Goal: Communication & Community: Share content

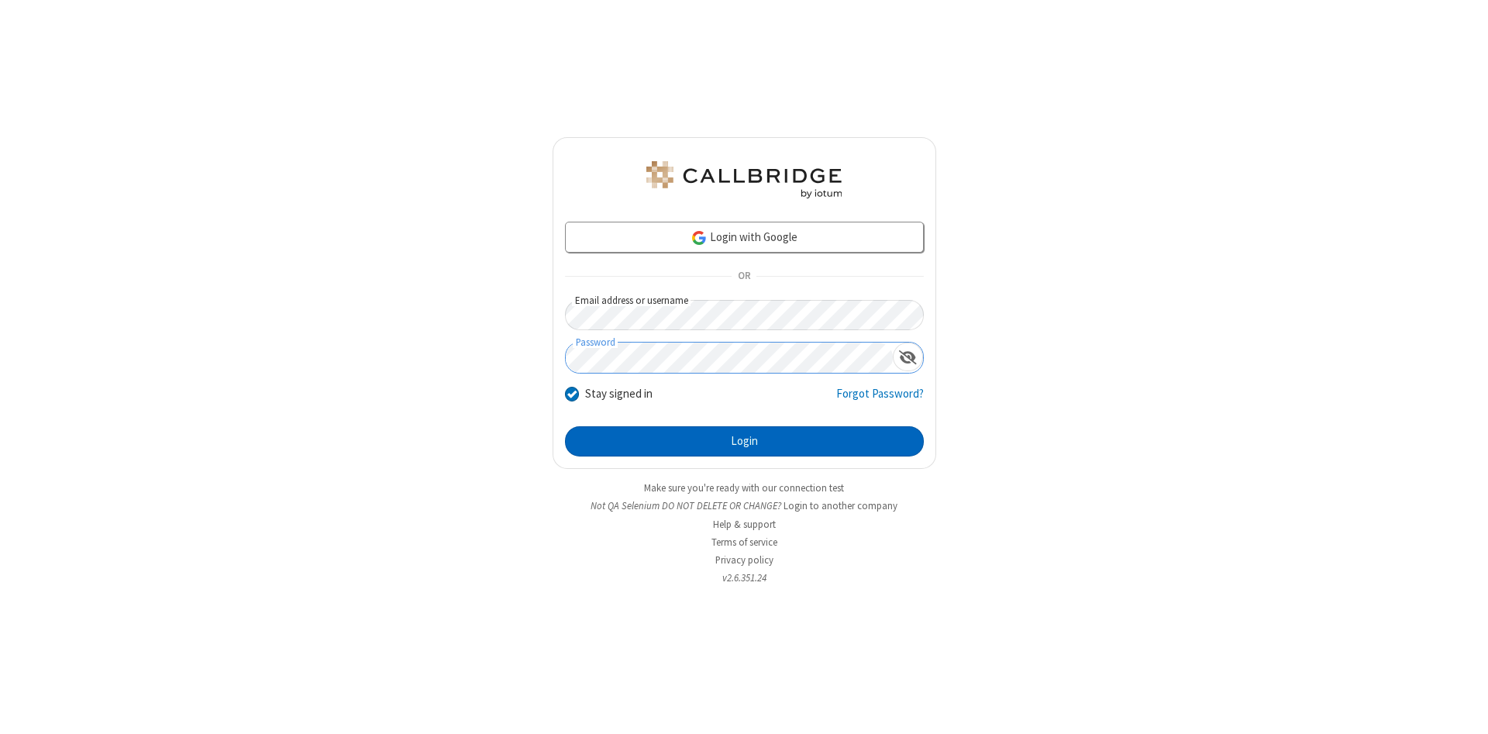
click at [744, 442] on button "Login" at bounding box center [744, 441] width 359 height 31
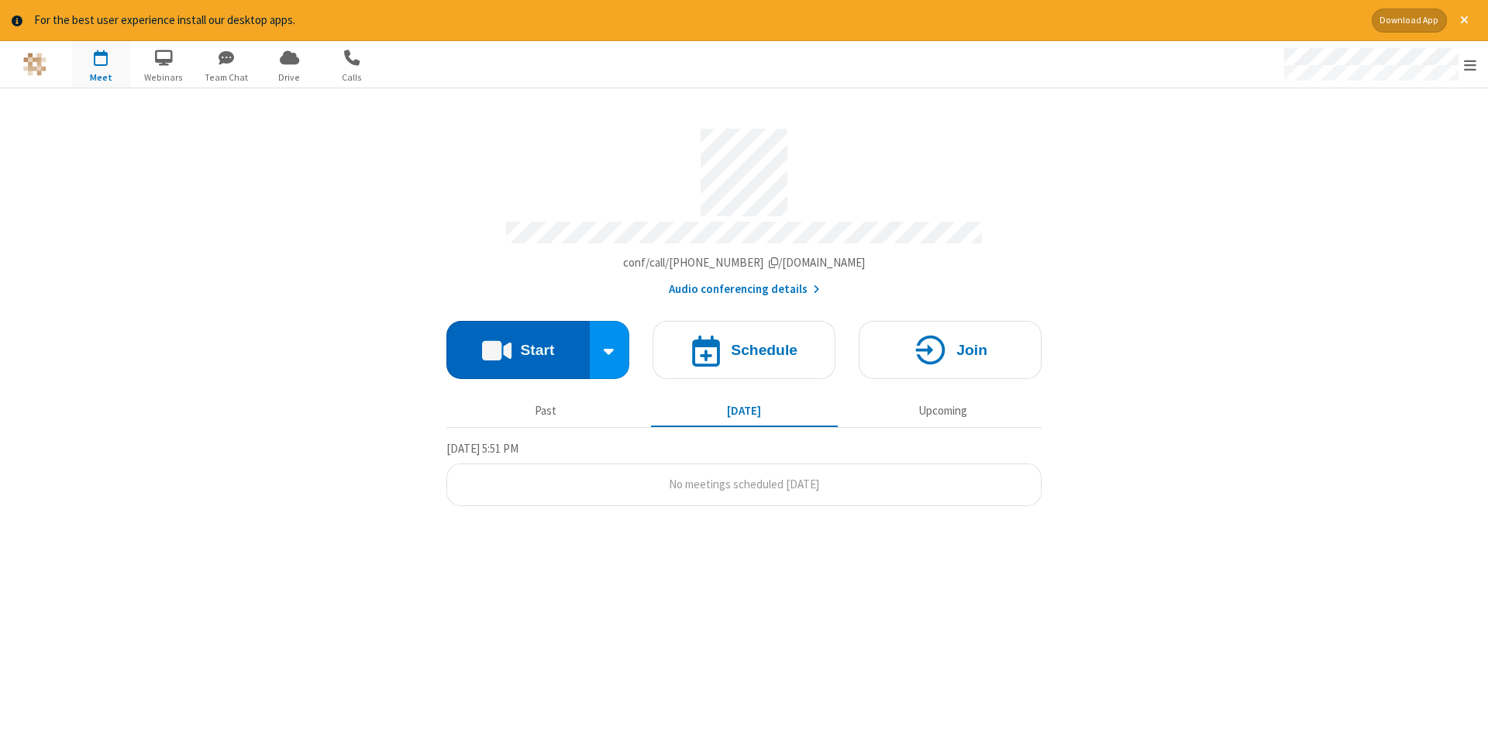
click at [518, 344] on button "Start" at bounding box center [517, 350] width 143 height 58
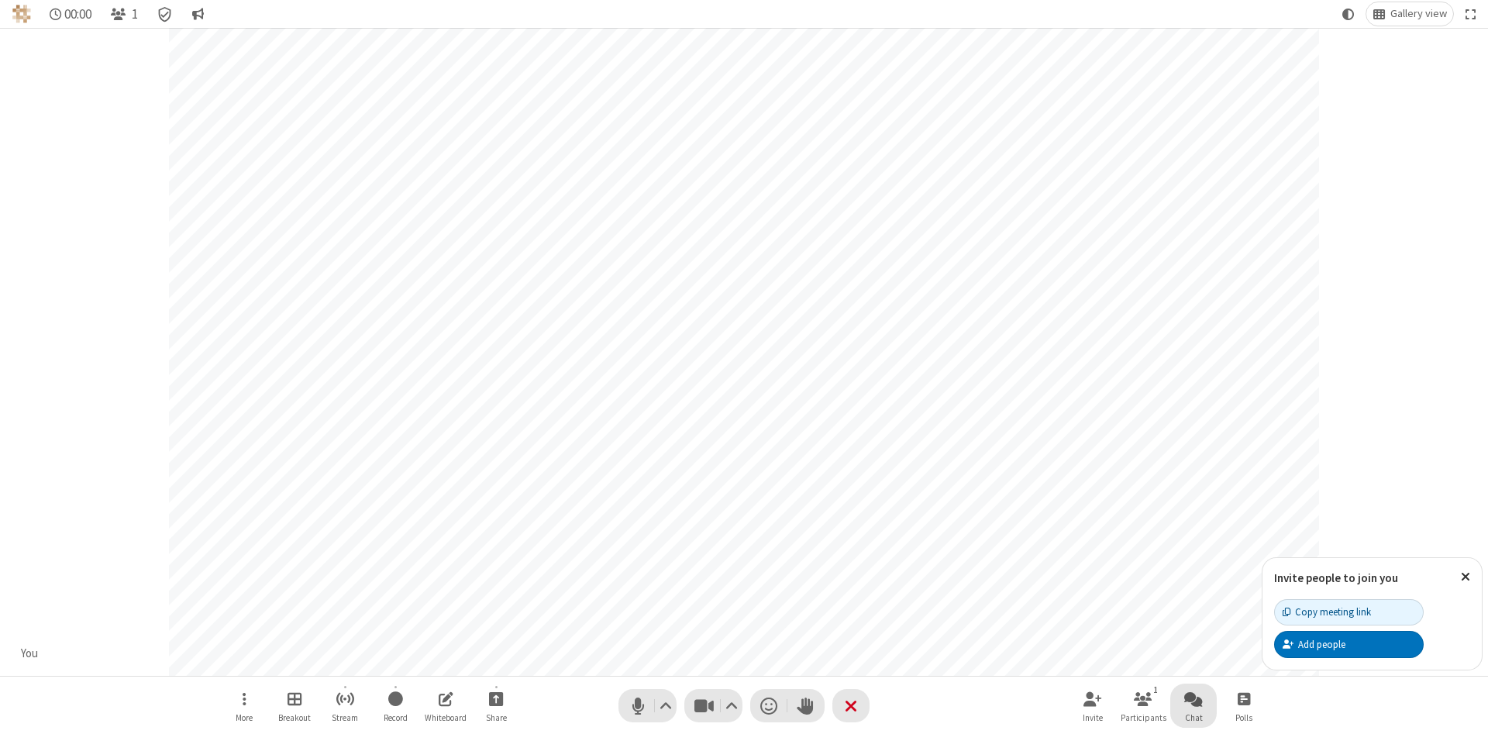
click at [1193, 698] on span "Open chat" at bounding box center [1193, 698] width 19 height 19
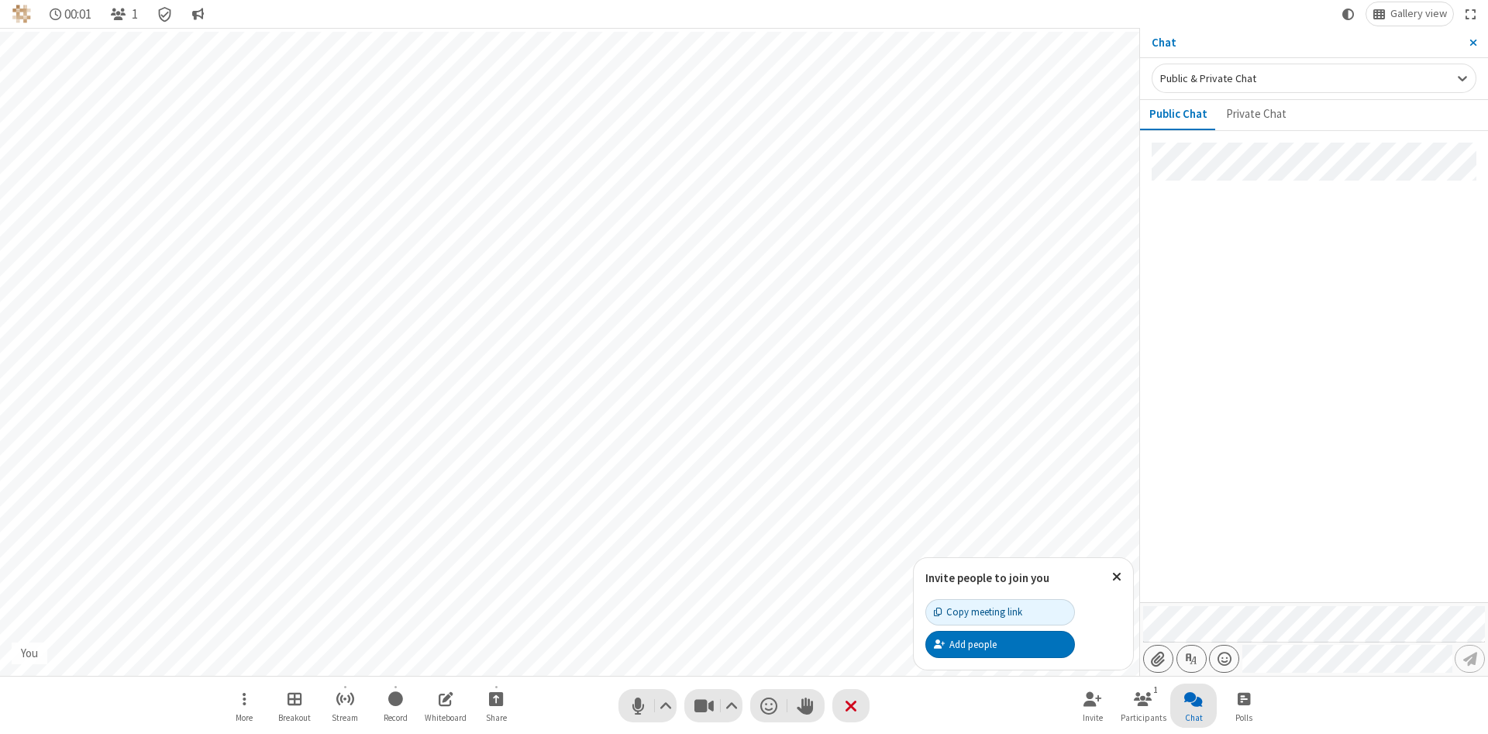
type input "C:\fakepath\doc_test.docx"
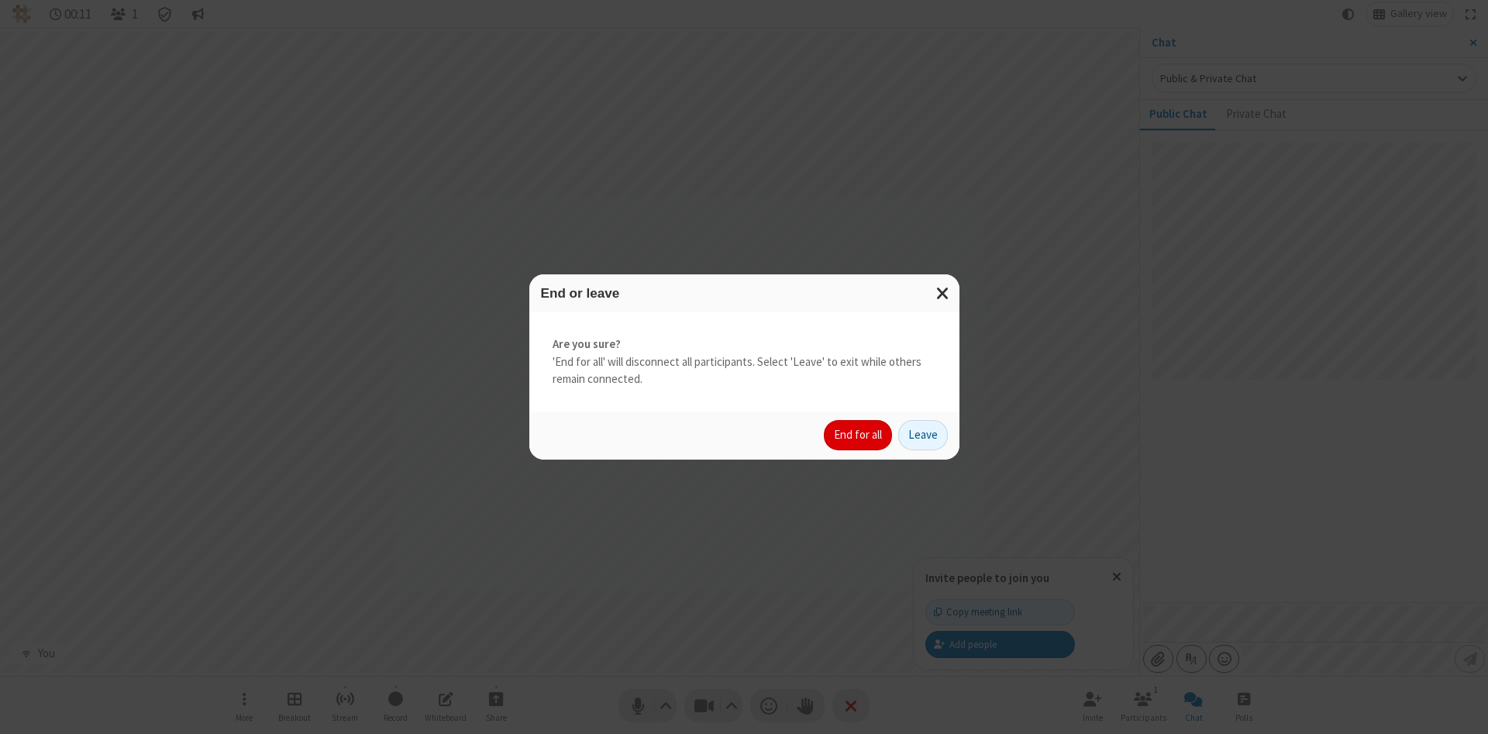
click at [859, 435] on button "End for all" at bounding box center [858, 435] width 68 height 31
